Goal: Use online tool/utility: Utilize a website feature to perform a specific function

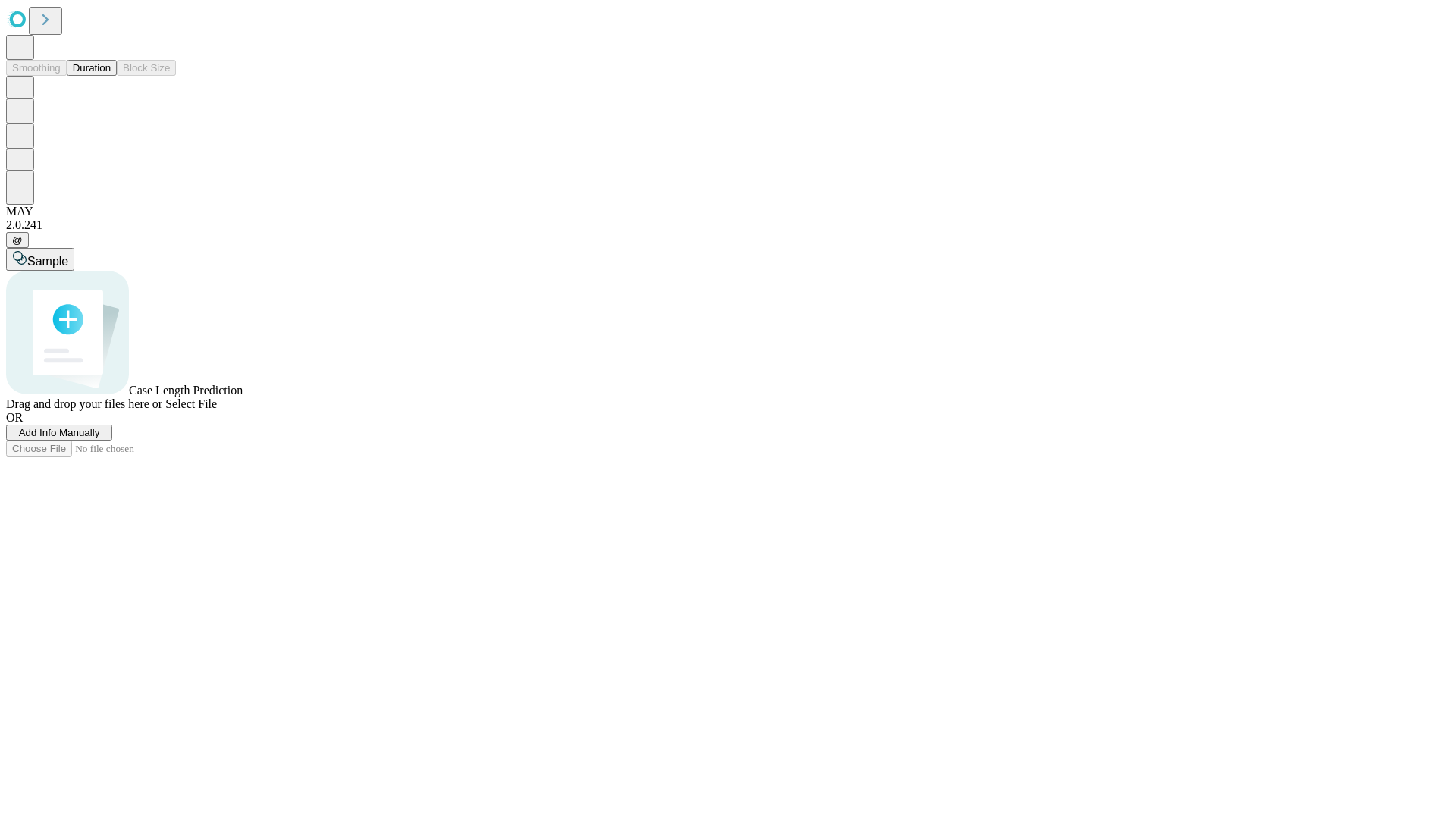
click at [111, 76] on button "Duration" at bounding box center [92, 68] width 50 height 16
click at [69, 255] on span "Sample" at bounding box center [48, 261] width 41 height 13
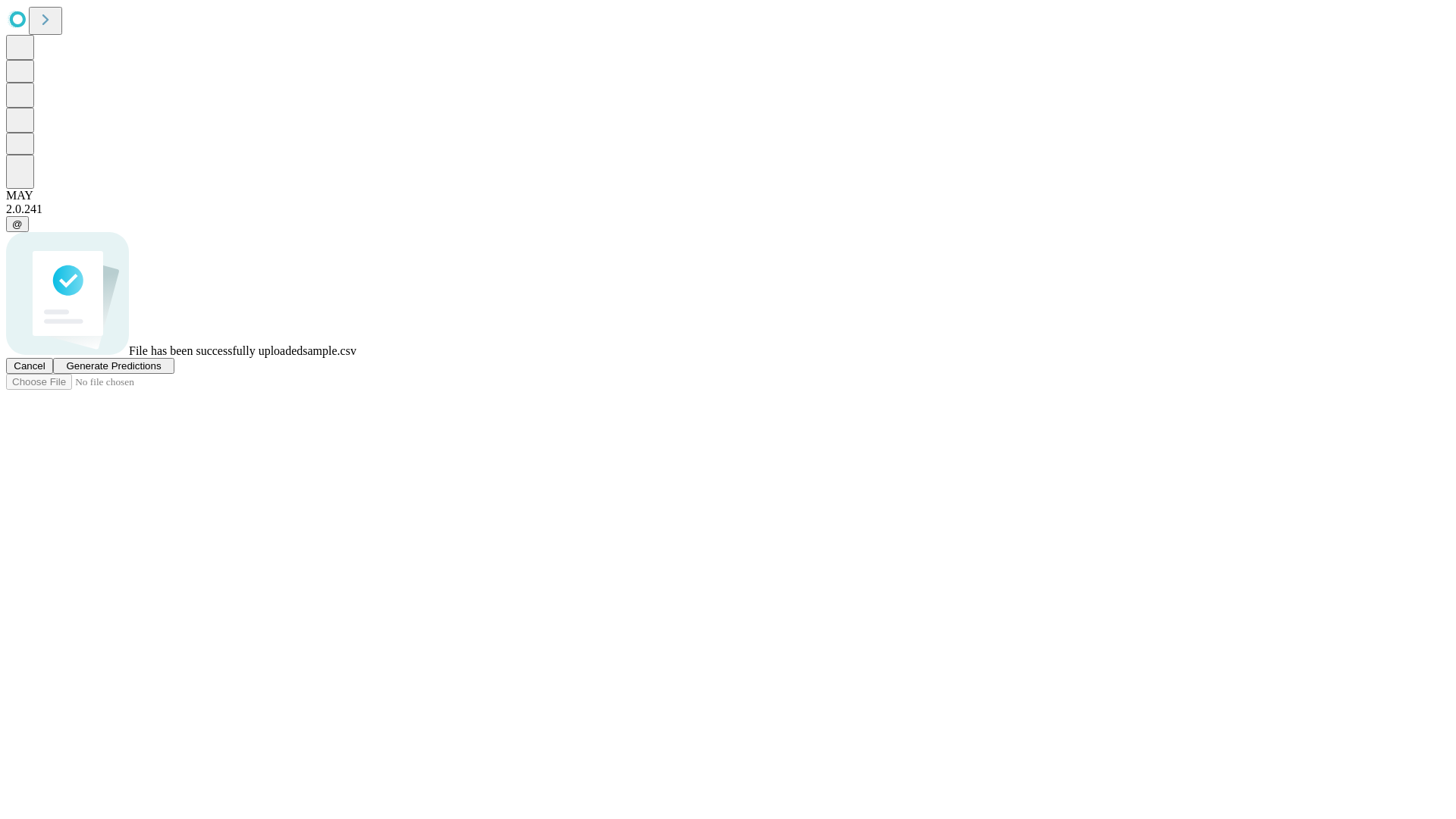
click at [161, 372] on span "Generate Predictions" at bounding box center [113, 365] width 94 height 11
